Goal: Find specific page/section: Find specific page/section

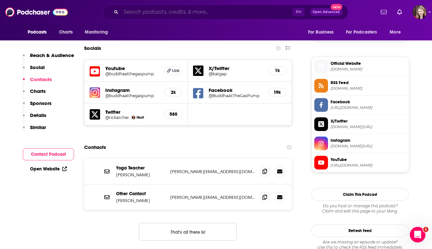
scroll to position [496, 0]
click at [130, 13] on input "Search podcasts, credits, & more..." at bounding box center [206, 12] width 171 height 10
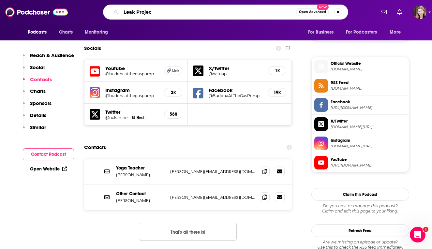
type input "Leak Project"
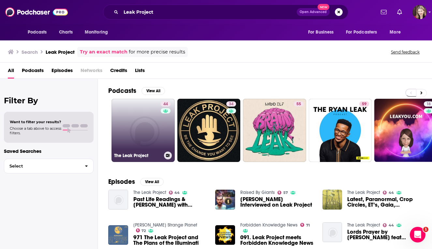
click at [141, 127] on link "44 The Leak Project" at bounding box center [142, 130] width 63 height 63
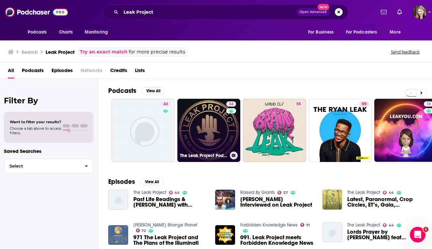
click at [218, 125] on link "34 The Leak Project Podcast" at bounding box center [208, 130] width 63 height 63
